Goal: Task Accomplishment & Management: Complete application form

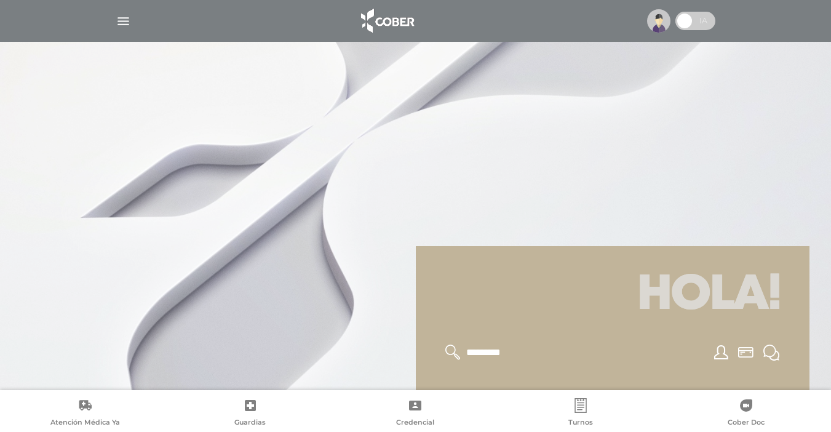
click at [124, 22] on img "button" at bounding box center [123, 21] width 15 height 15
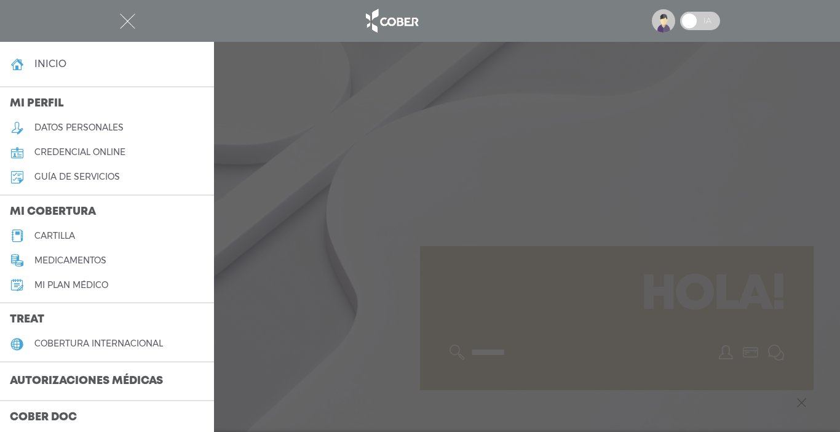
click at [125, 22] on img "button" at bounding box center [127, 21] width 15 height 15
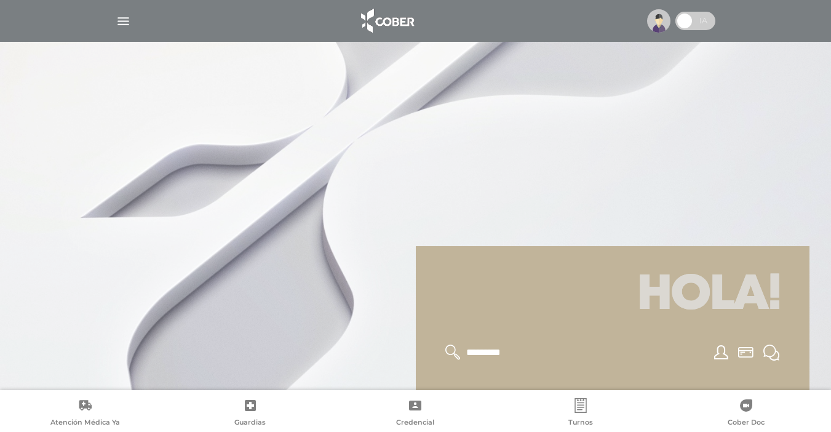
click at [687, 20] on span at bounding box center [684, 21] width 18 height 18
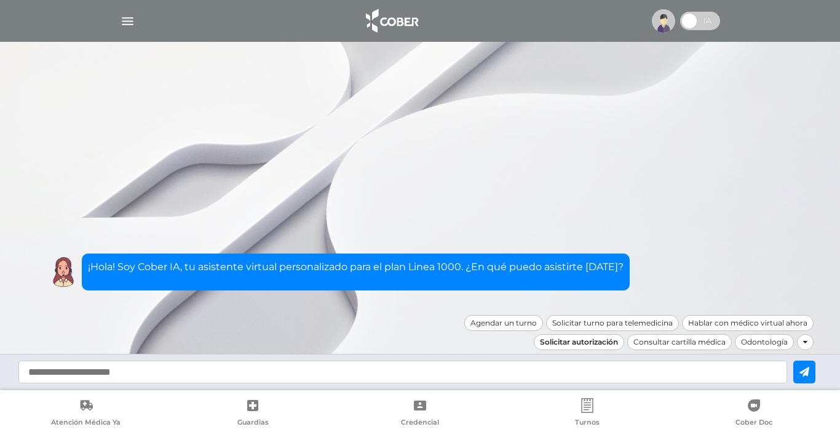
click at [608, 339] on div "Solicitar autorización" at bounding box center [579, 342] width 90 height 16
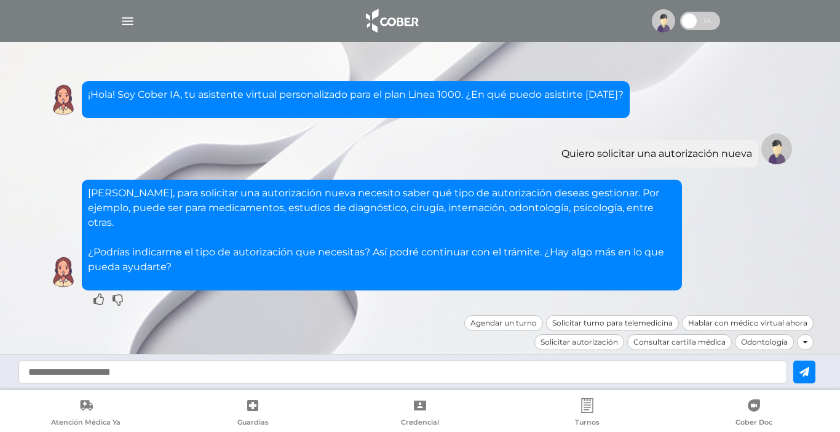
click at [171, 368] on input "text" at bounding box center [402, 371] width 769 height 23
type input "********"
click at [812, 374] on button at bounding box center [804, 371] width 22 height 23
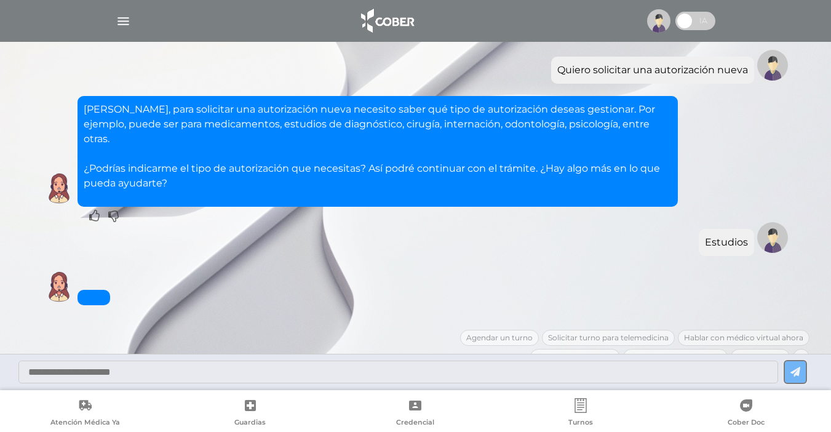
scroll to position [132, 0]
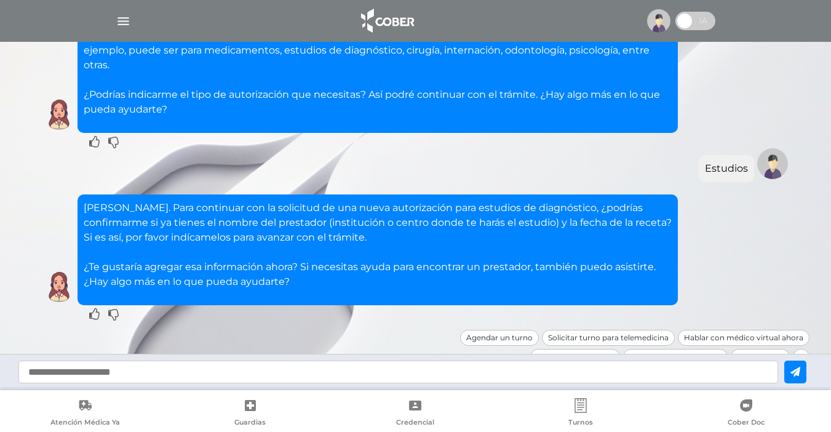
click at [361, 374] on input "text" at bounding box center [397, 371] width 759 height 23
type input "**********"
click at [796, 373] on button at bounding box center [795, 371] width 22 height 23
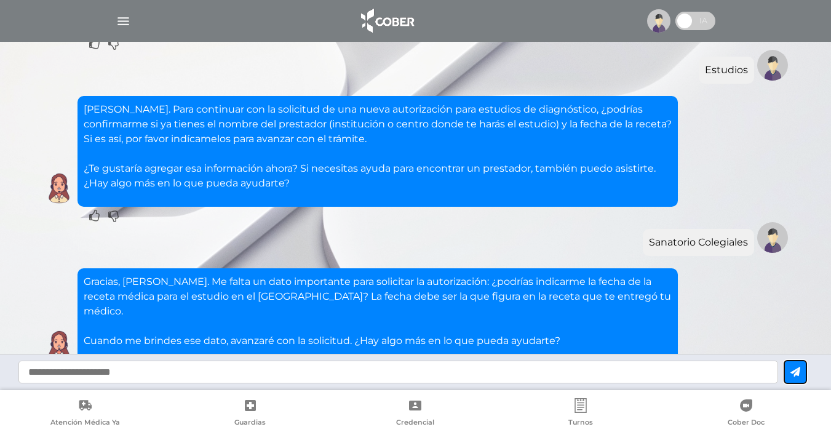
scroll to position [289, 0]
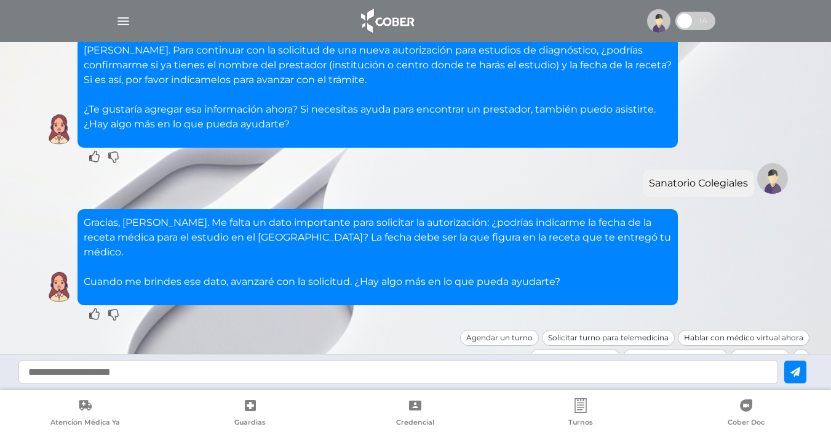
click at [226, 371] on input "text" at bounding box center [397, 371] width 759 height 23
type input "********"
click at [800, 368] on icon at bounding box center [795, 371] width 10 height 10
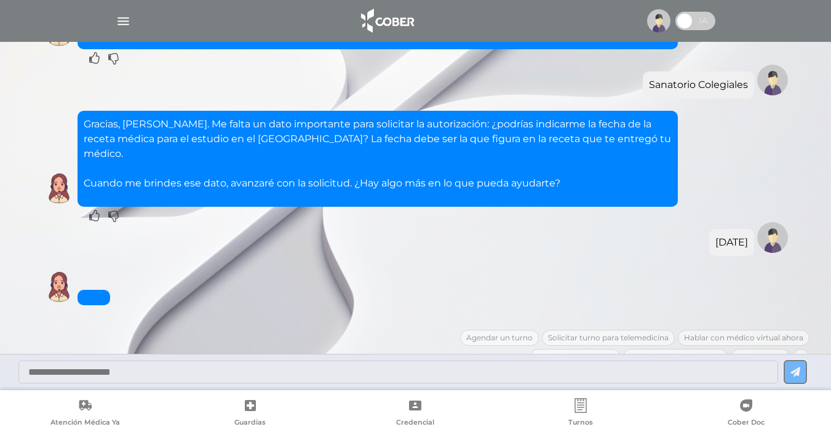
scroll to position [609, 0]
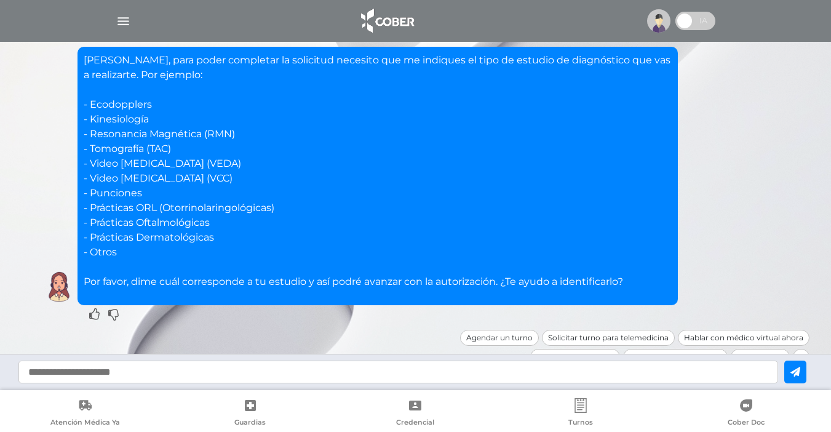
click at [158, 370] on input "text" at bounding box center [397, 371] width 759 height 23
type input "**********"
click at [800, 366] on icon at bounding box center [795, 371] width 10 height 10
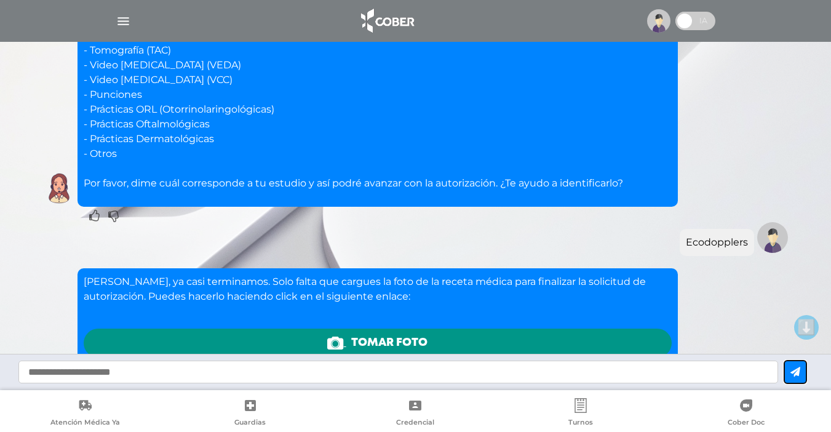
scroll to position [888, 0]
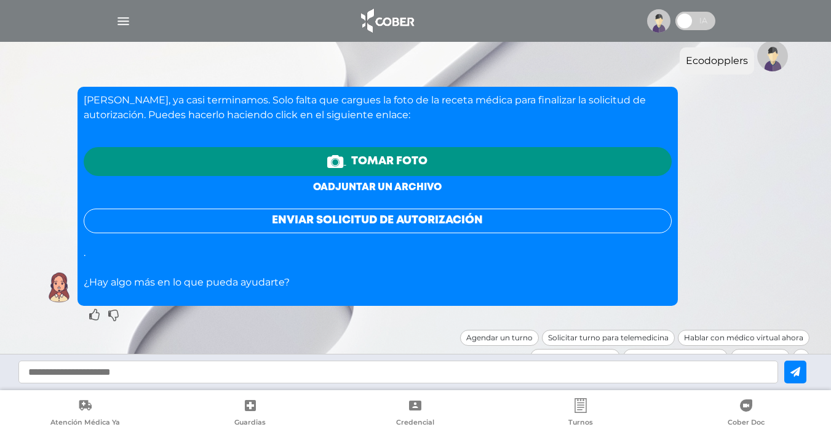
click at [370, 183] on link "o adjuntar un archivo" at bounding box center [377, 187] width 129 height 9
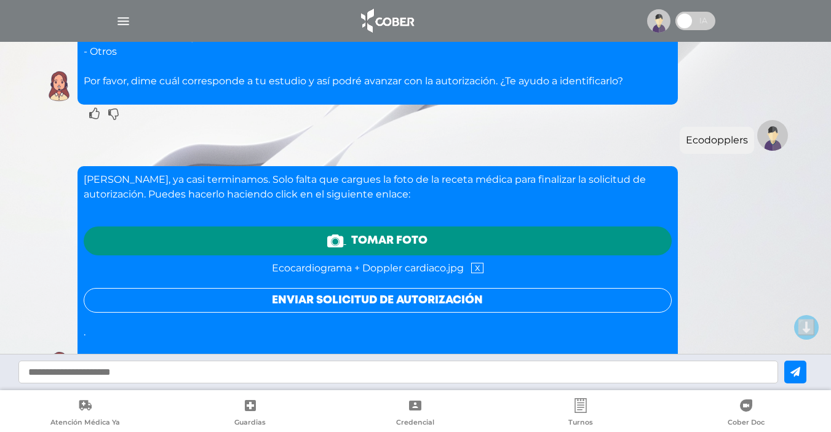
scroll to position [889, 0]
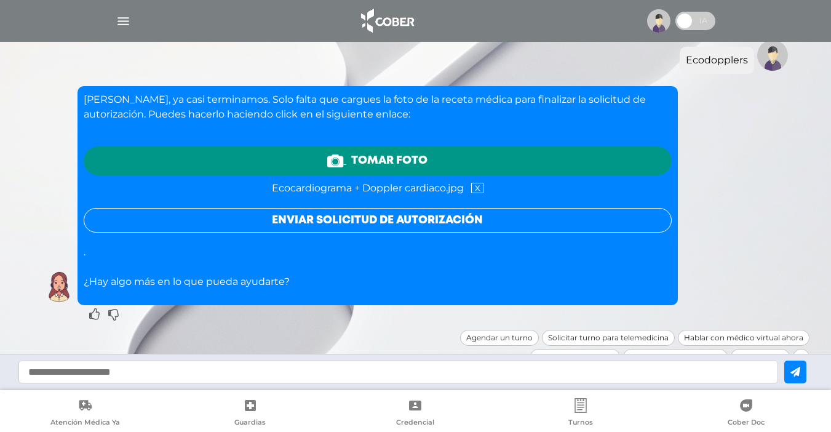
click at [469, 208] on button "Enviar solicitud de autorización" at bounding box center [378, 220] width 588 height 25
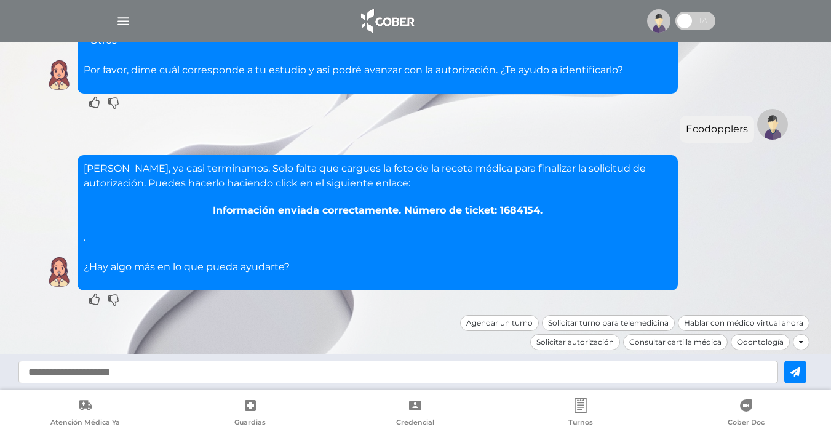
scroll to position [805, 0]
